Goal: Download file/media

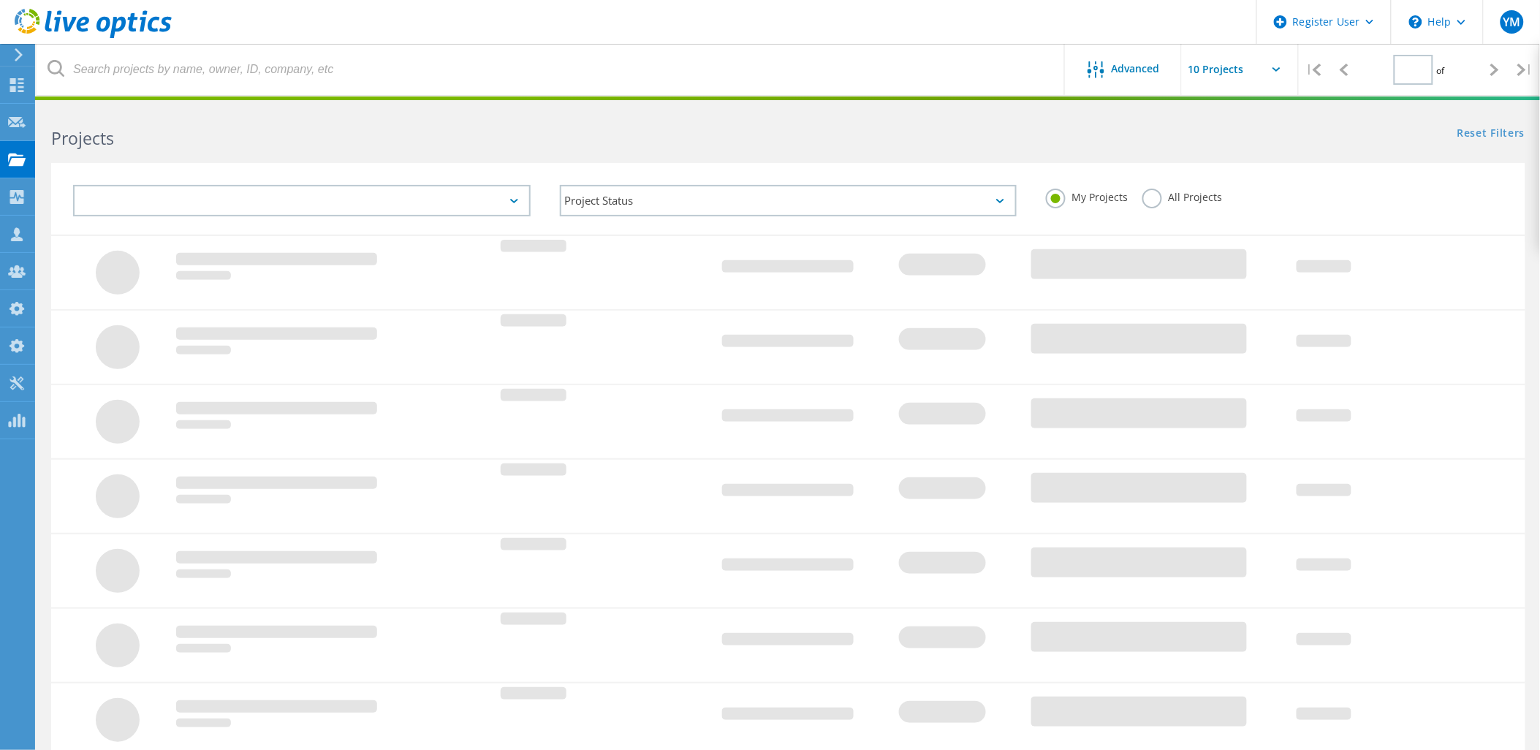
type input "1"
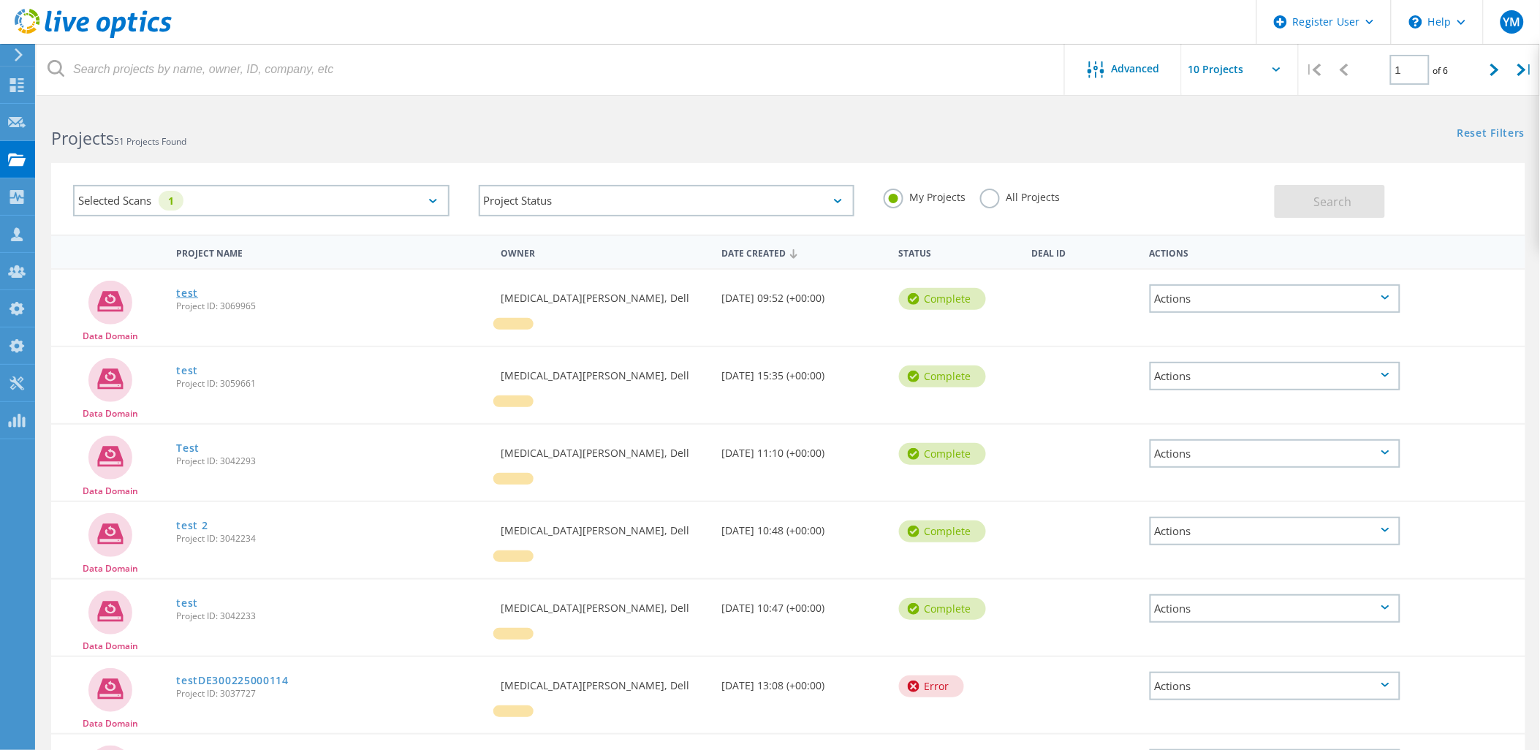
click at [196, 288] on link "test" at bounding box center [187, 293] width 22 height 10
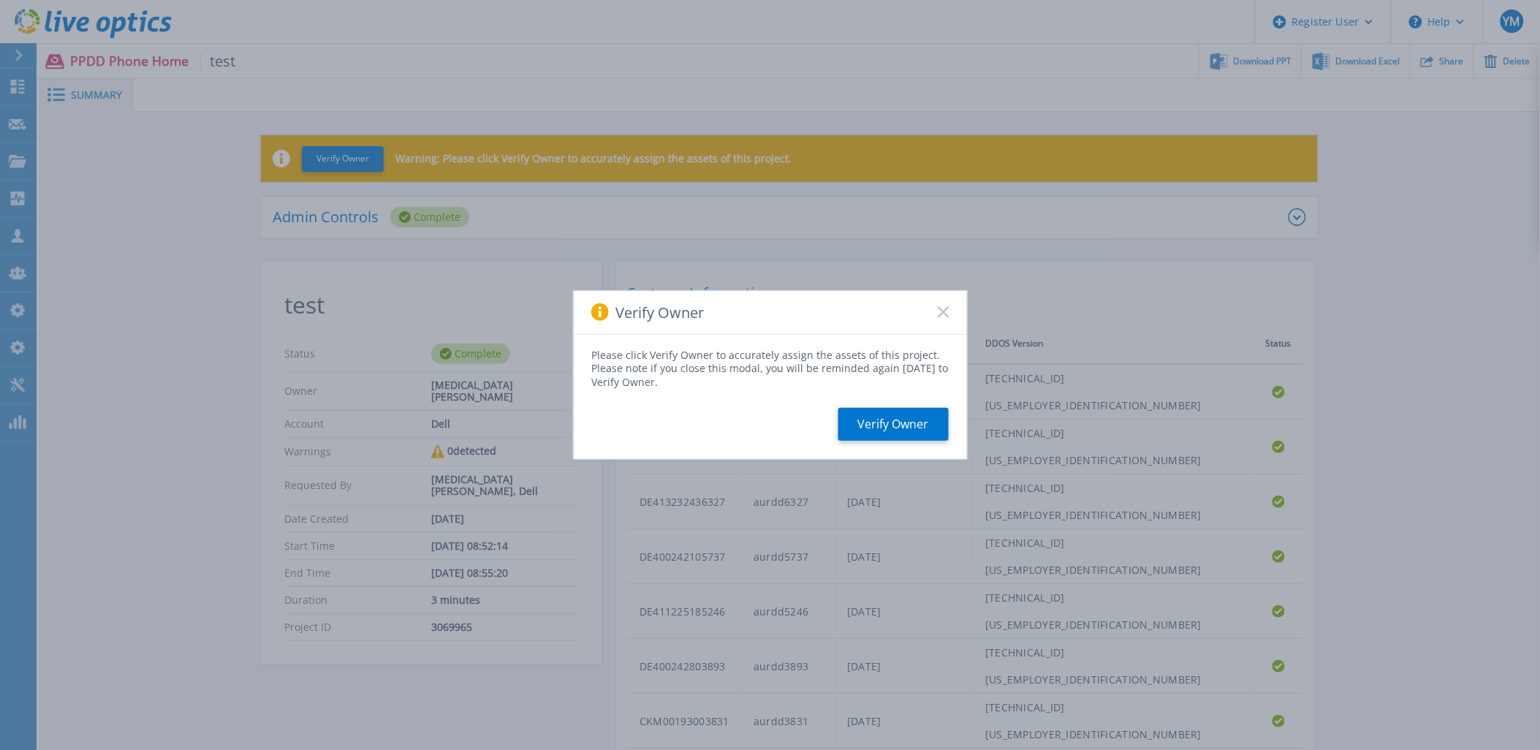
click at [947, 308] on rect at bounding box center [943, 312] width 12 height 12
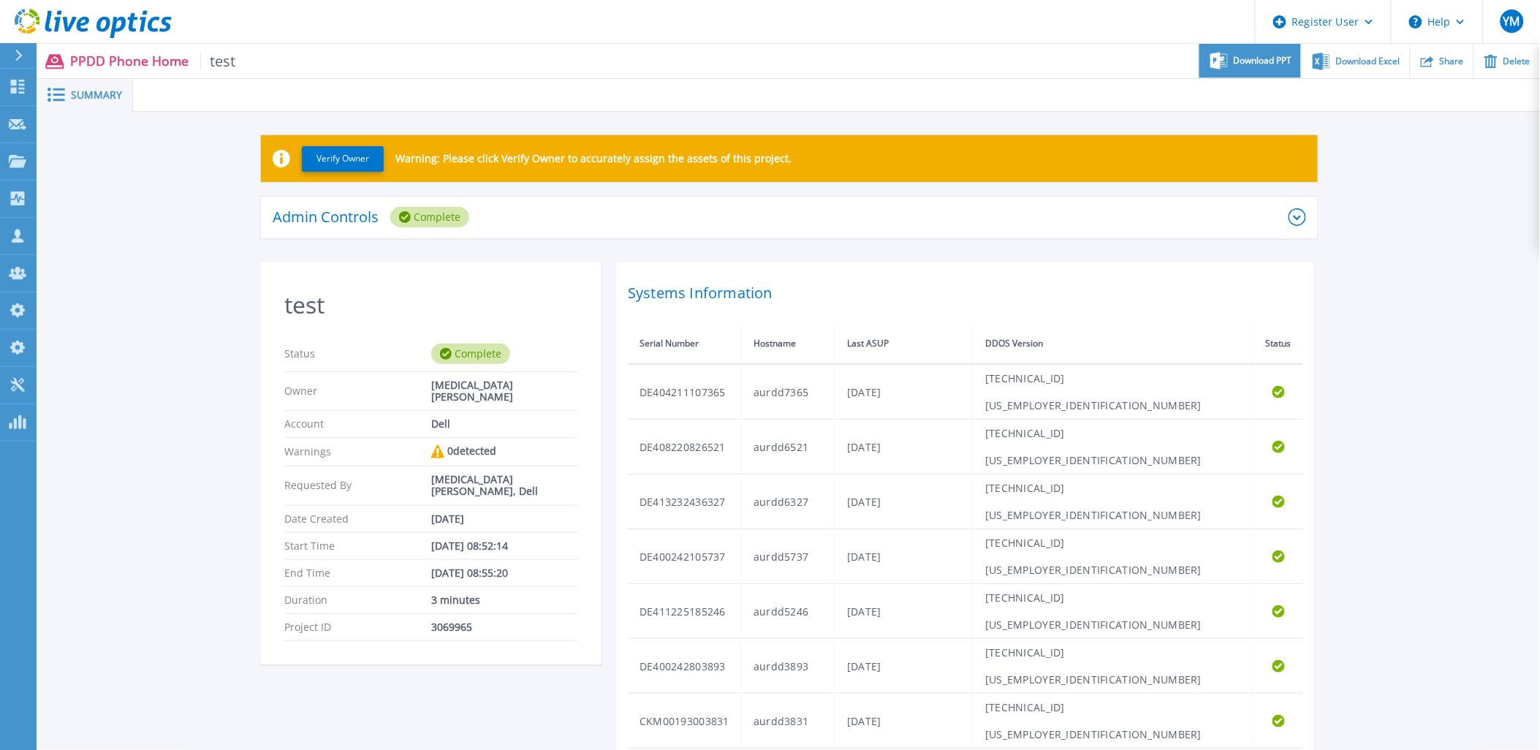
click at [1248, 57] on span "Download PPT" at bounding box center [1262, 60] width 58 height 9
